Goal: Task Accomplishment & Management: Manage account settings

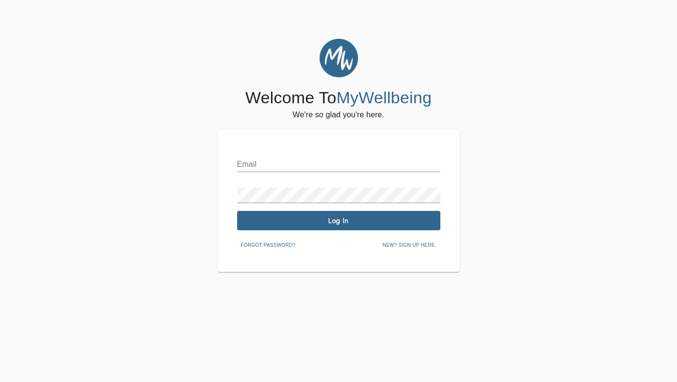
click at [344, 165] on input "text" at bounding box center [338, 163] width 203 height 15
type input "[PERSON_NAME][EMAIL_ADDRESS][DOMAIN_NAME]"
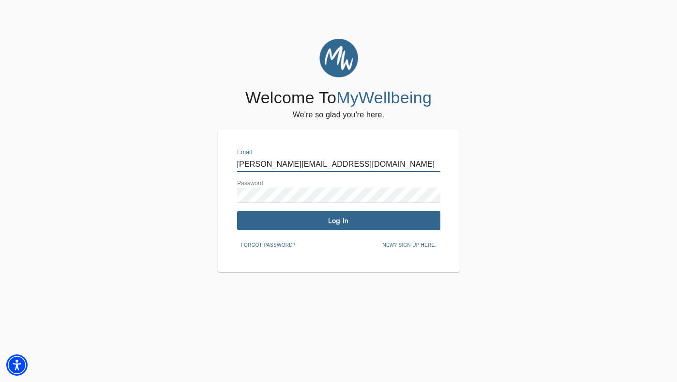
click at [330, 222] on span "Log In" at bounding box center [339, 220] width 196 height 9
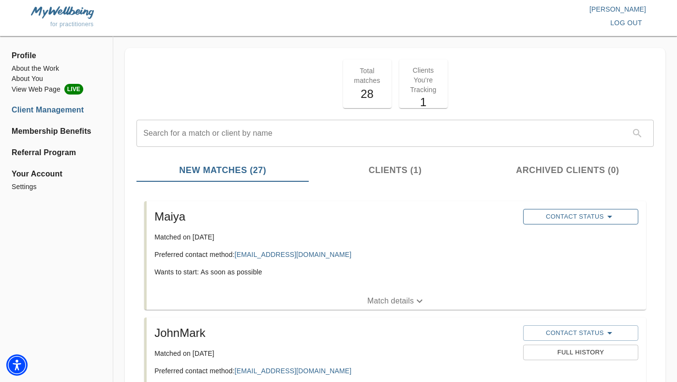
click at [578, 218] on span "Contact Status" at bounding box center [581, 217] width 106 height 12
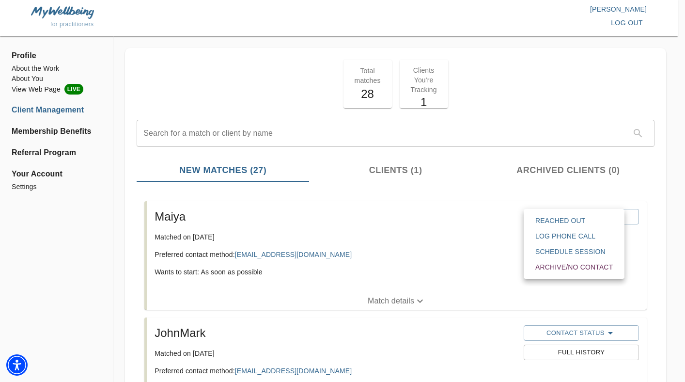
click at [577, 221] on span "Reached Out" at bounding box center [573, 220] width 77 height 10
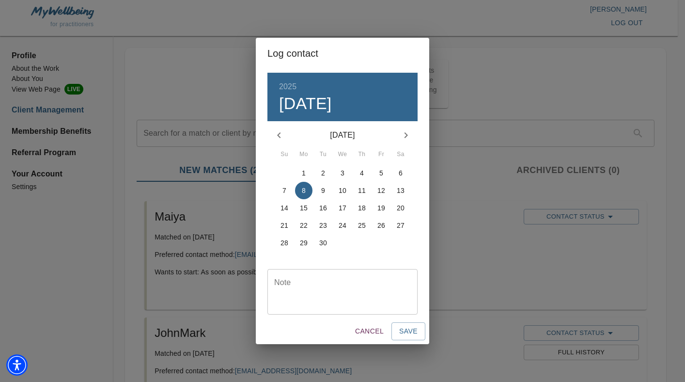
click at [332, 288] on textarea at bounding box center [342, 292] width 137 height 28
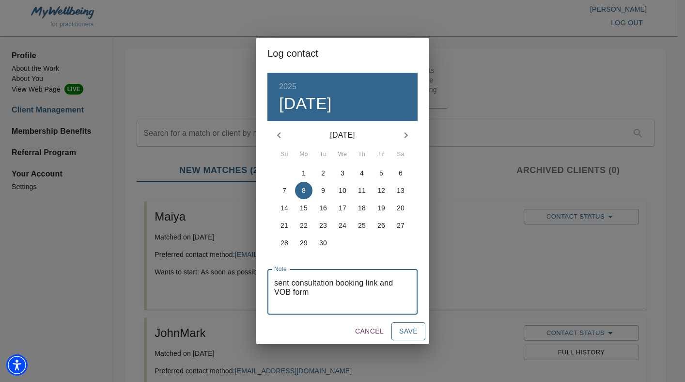
type textarea "sent consultation booking link and VOB form"
click at [402, 334] on span "Save" at bounding box center [408, 331] width 18 height 12
